Goal: Find specific page/section: Find specific page/section

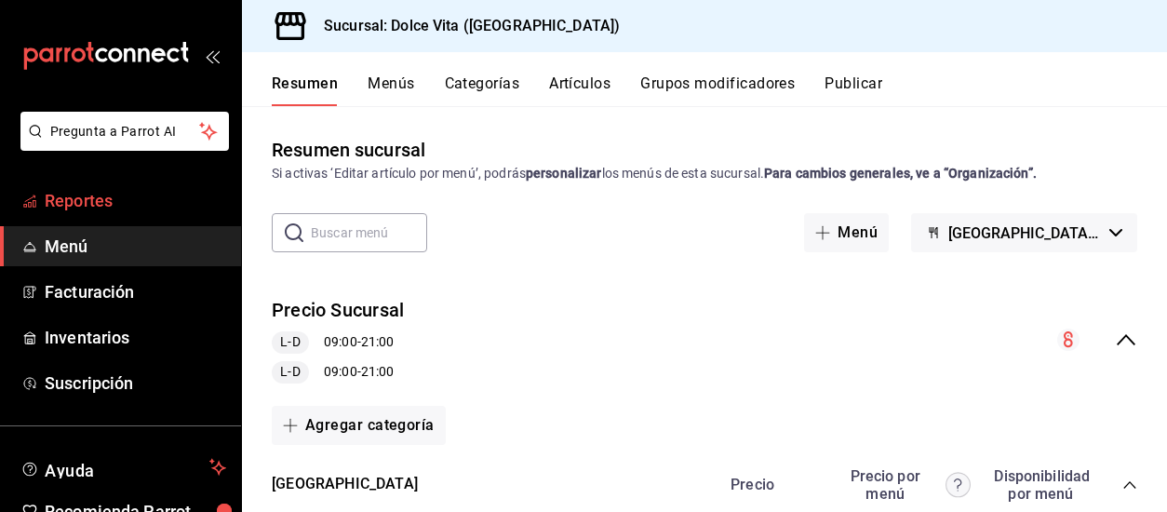
click at [116, 198] on span "Reportes" at bounding box center [136, 200] width 182 height 25
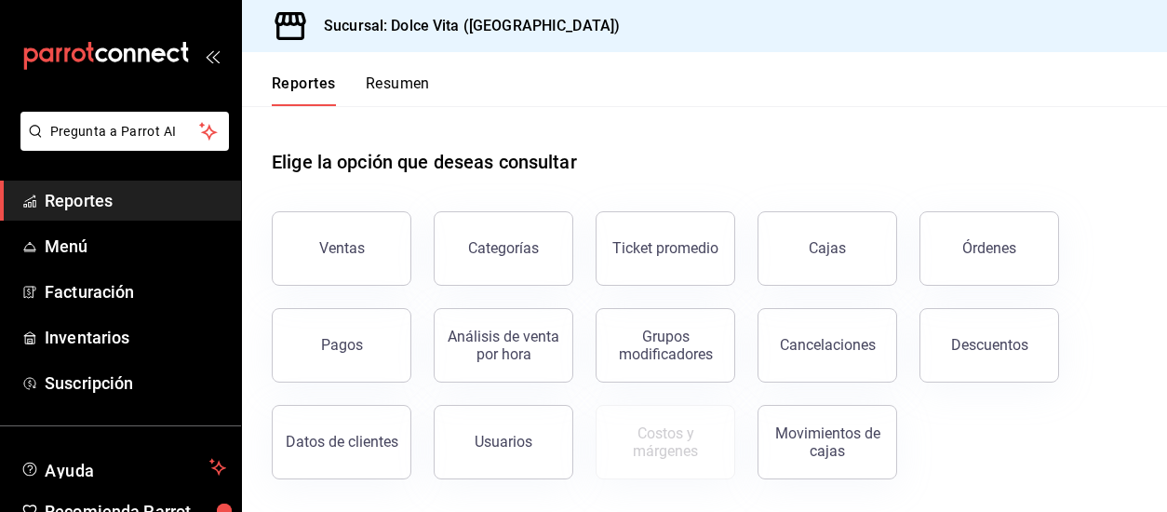
click at [417, 86] on button "Resumen" at bounding box center [398, 90] width 64 height 32
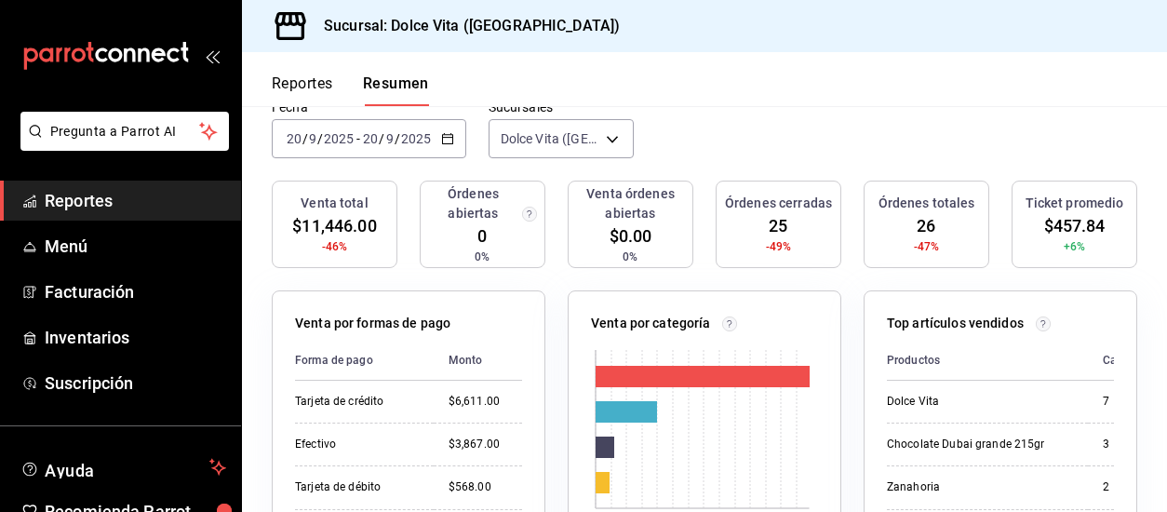
scroll to position [93, 0]
